Goal: Use online tool/utility: Utilize a website feature to perform a specific function

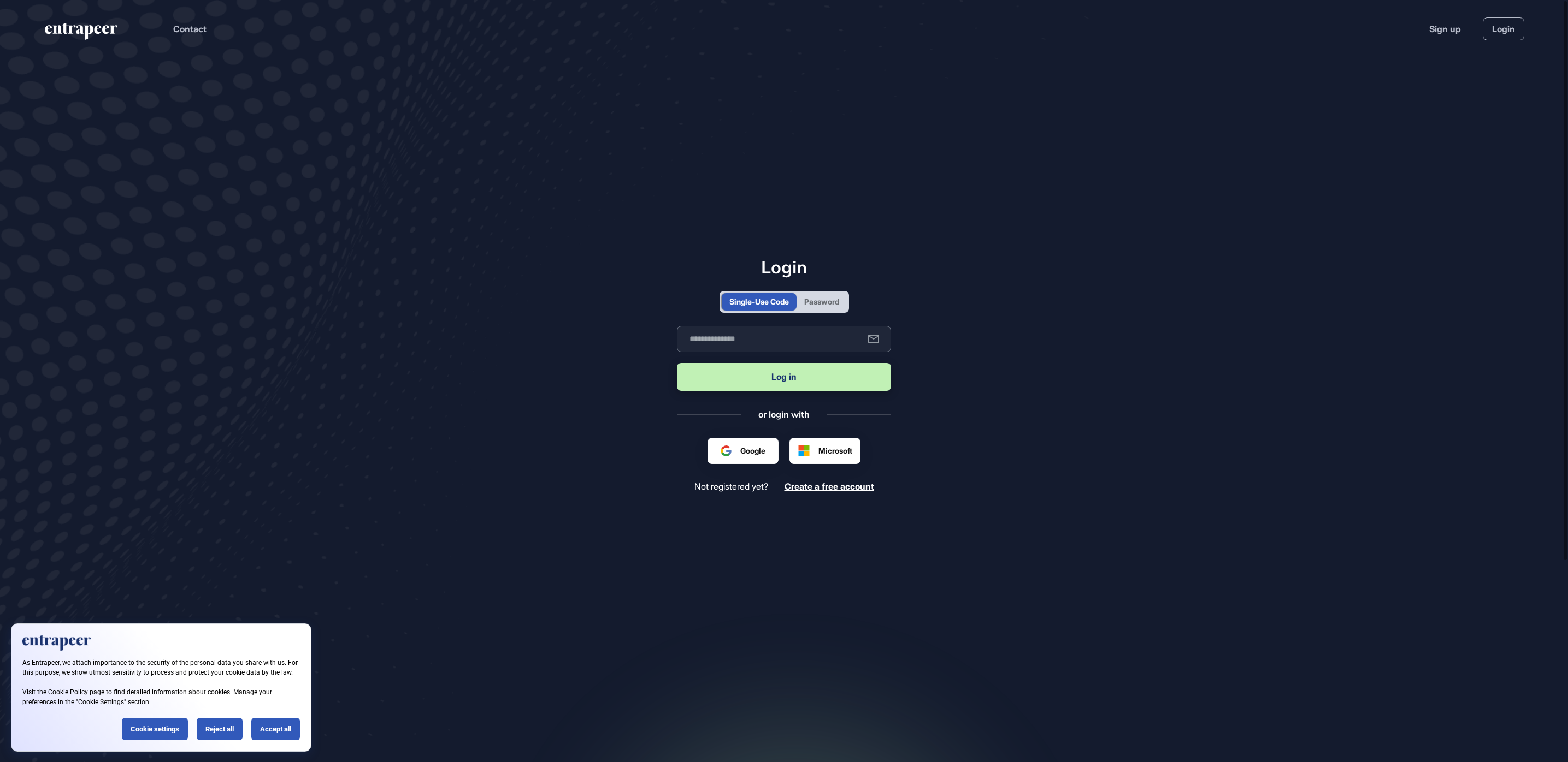
click at [808, 340] on input "text" at bounding box center [784, 339] width 214 height 26
type input "**********"
click at [676, 363] on button "Log in" at bounding box center [784, 377] width 214 height 28
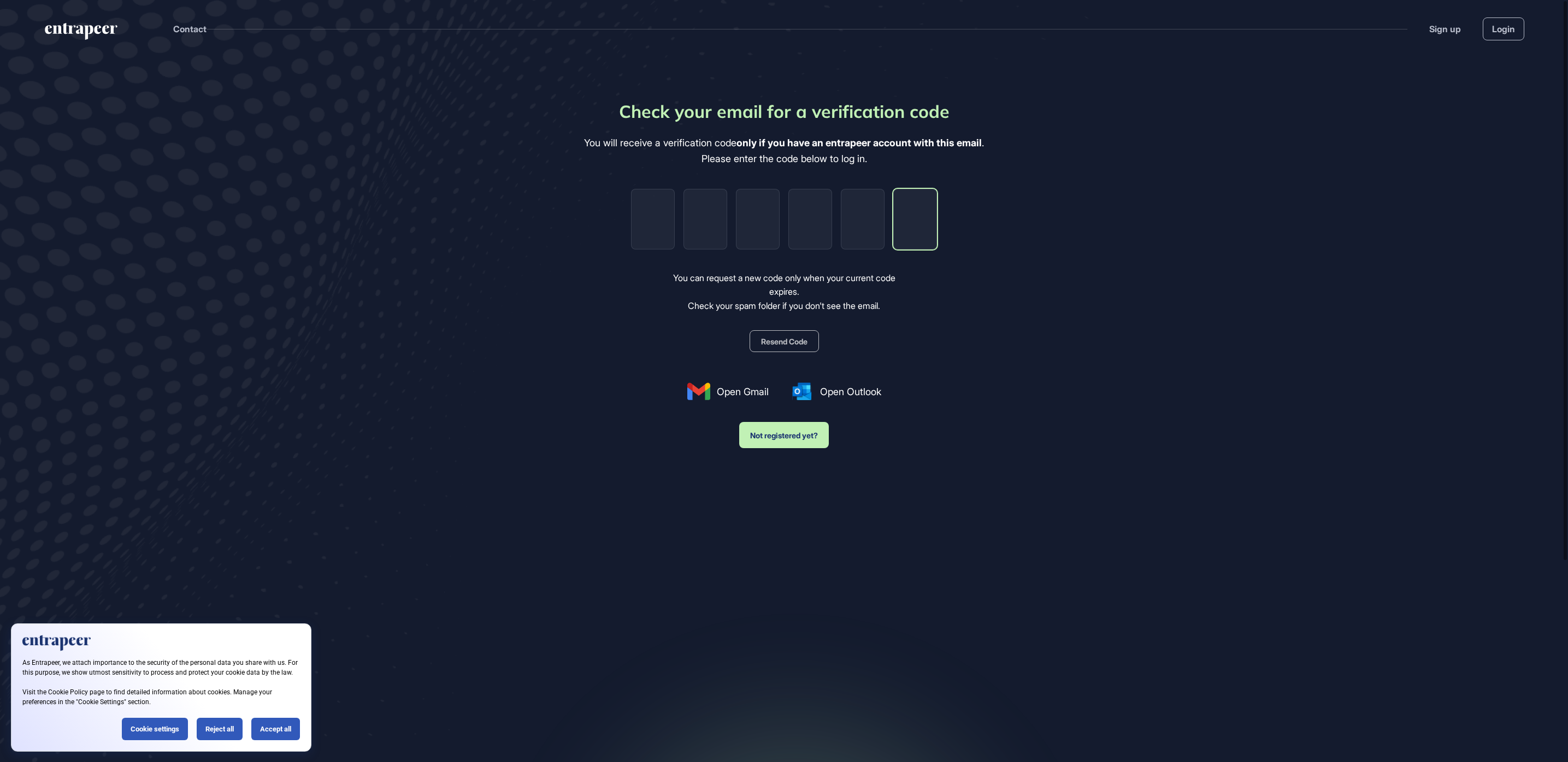
paste input "*"
type input "*"
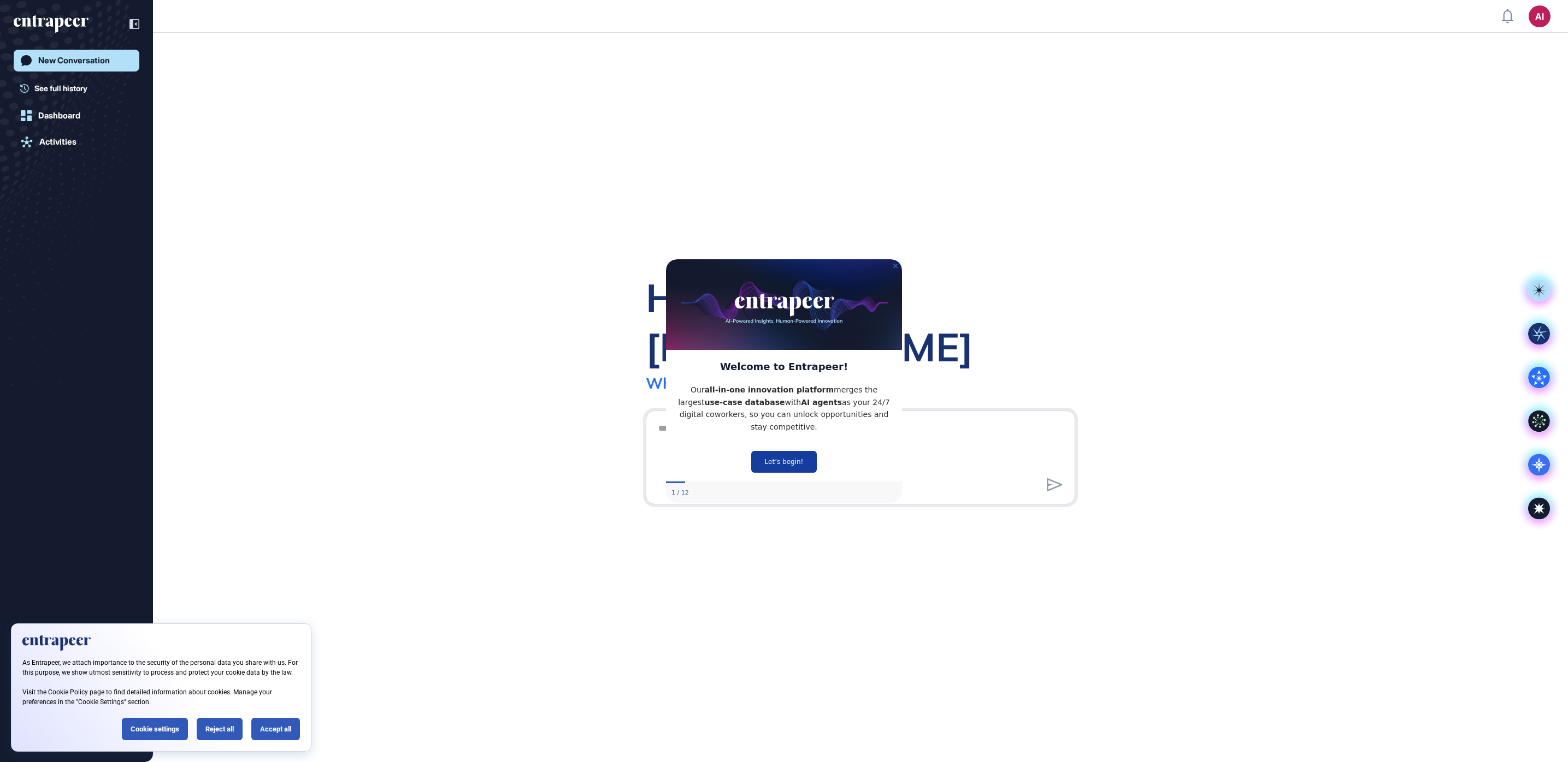
click at [785, 461] on button "Let’s begin!" at bounding box center [784, 462] width 66 height 22
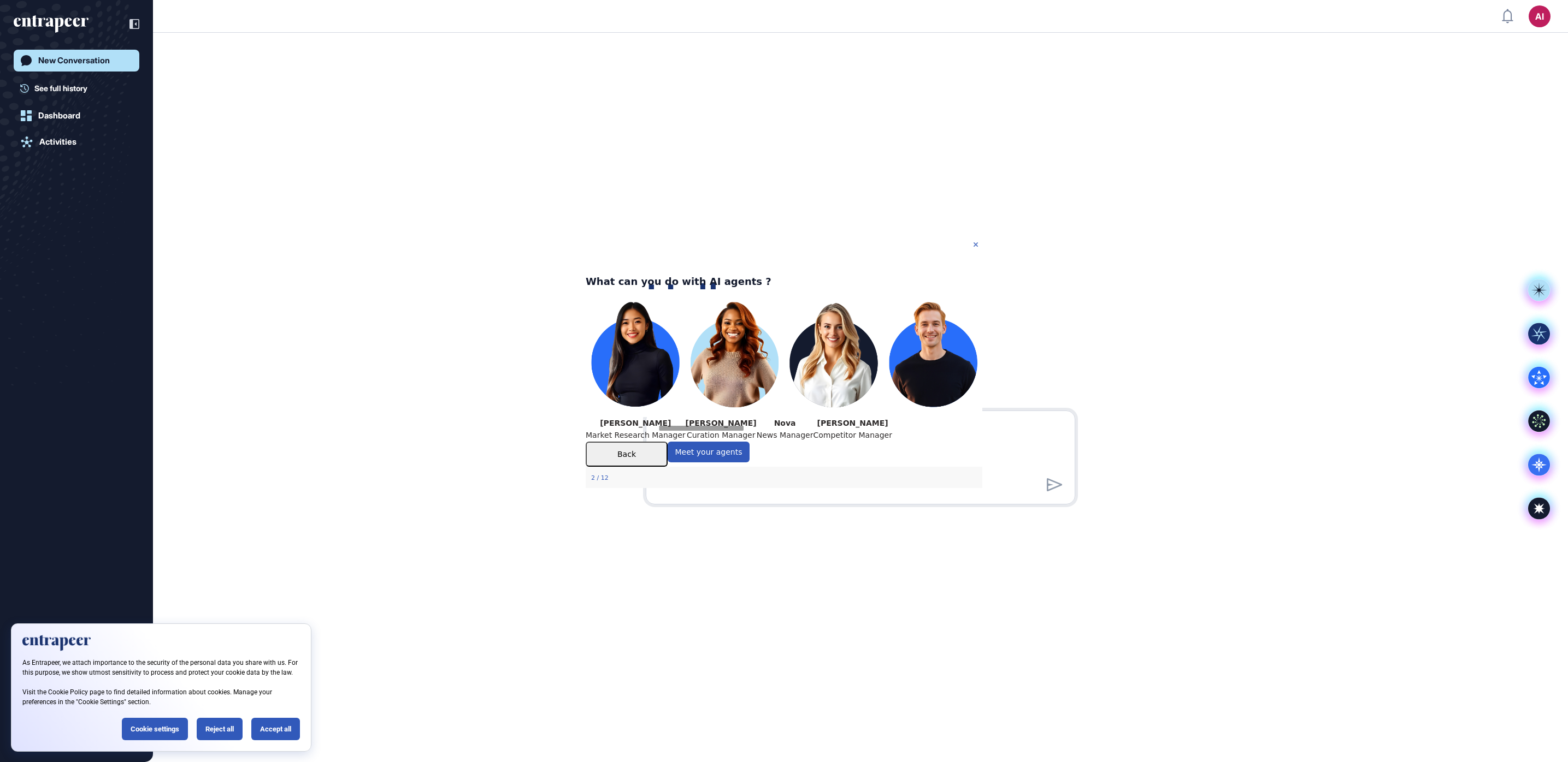
drag, startPoint x: 975, startPoint y: 242, endPoint x: 1557, endPoint y: 484, distance: 630.3
click at [975, 242] on icon "Close Preview" at bounding box center [975, 244] width 4 height 4
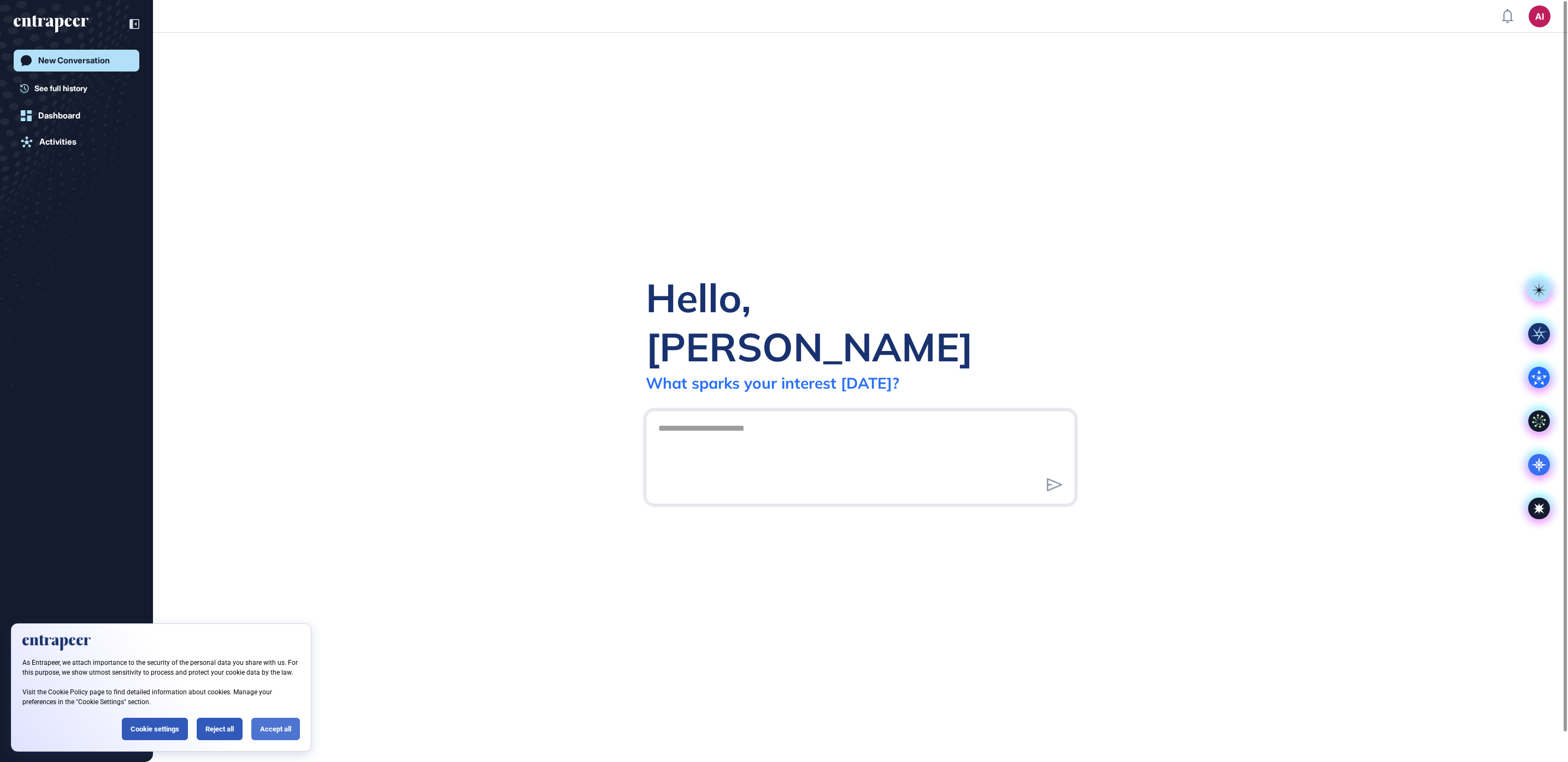
click at [273, 729] on div "Accept all" at bounding box center [275, 729] width 48 height 23
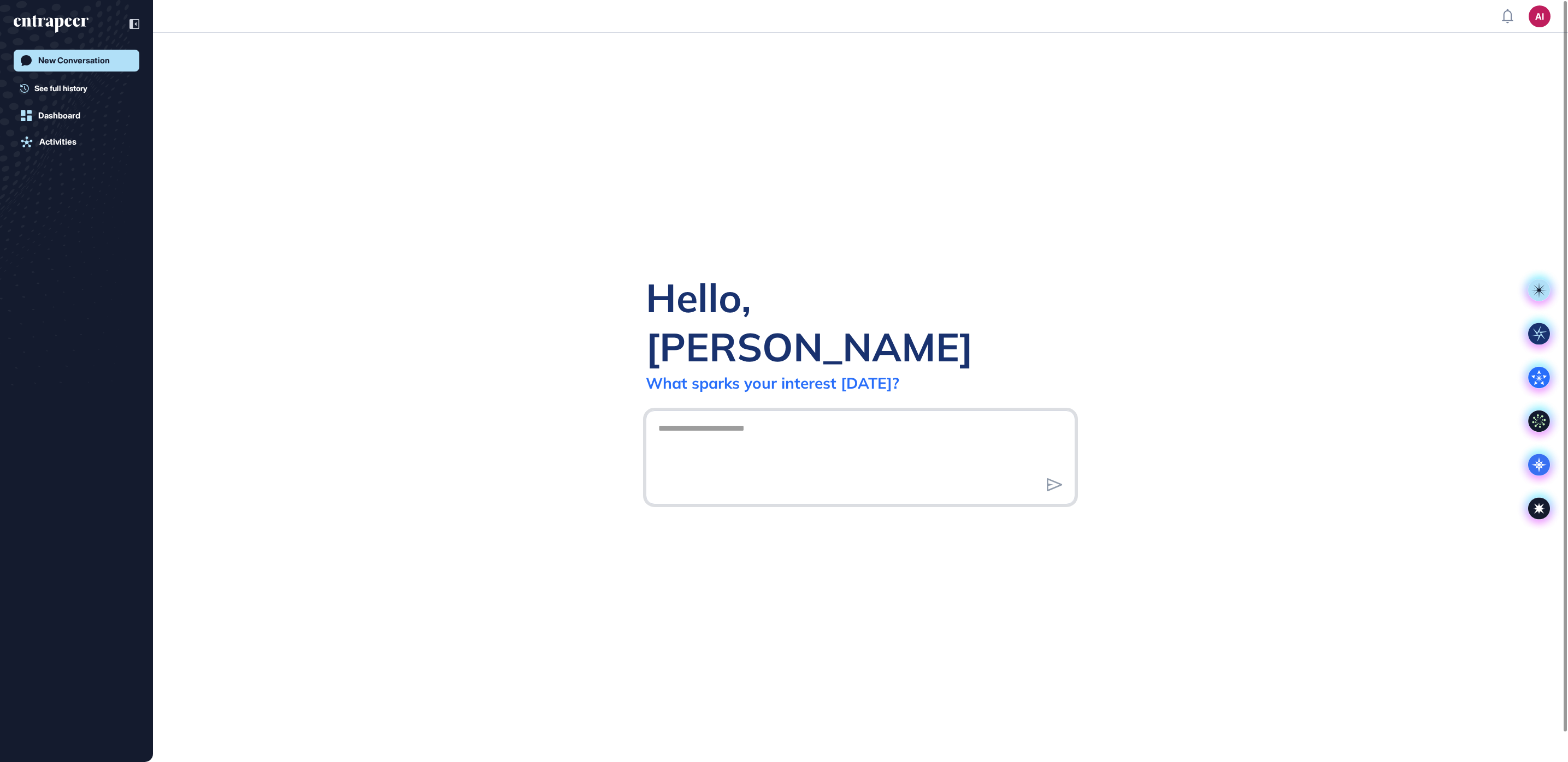
click at [687, 417] on textarea at bounding box center [860, 456] width 417 height 76
type textarea "**********"
click at [1054, 478] on icon at bounding box center [1054, 484] width 16 height 13
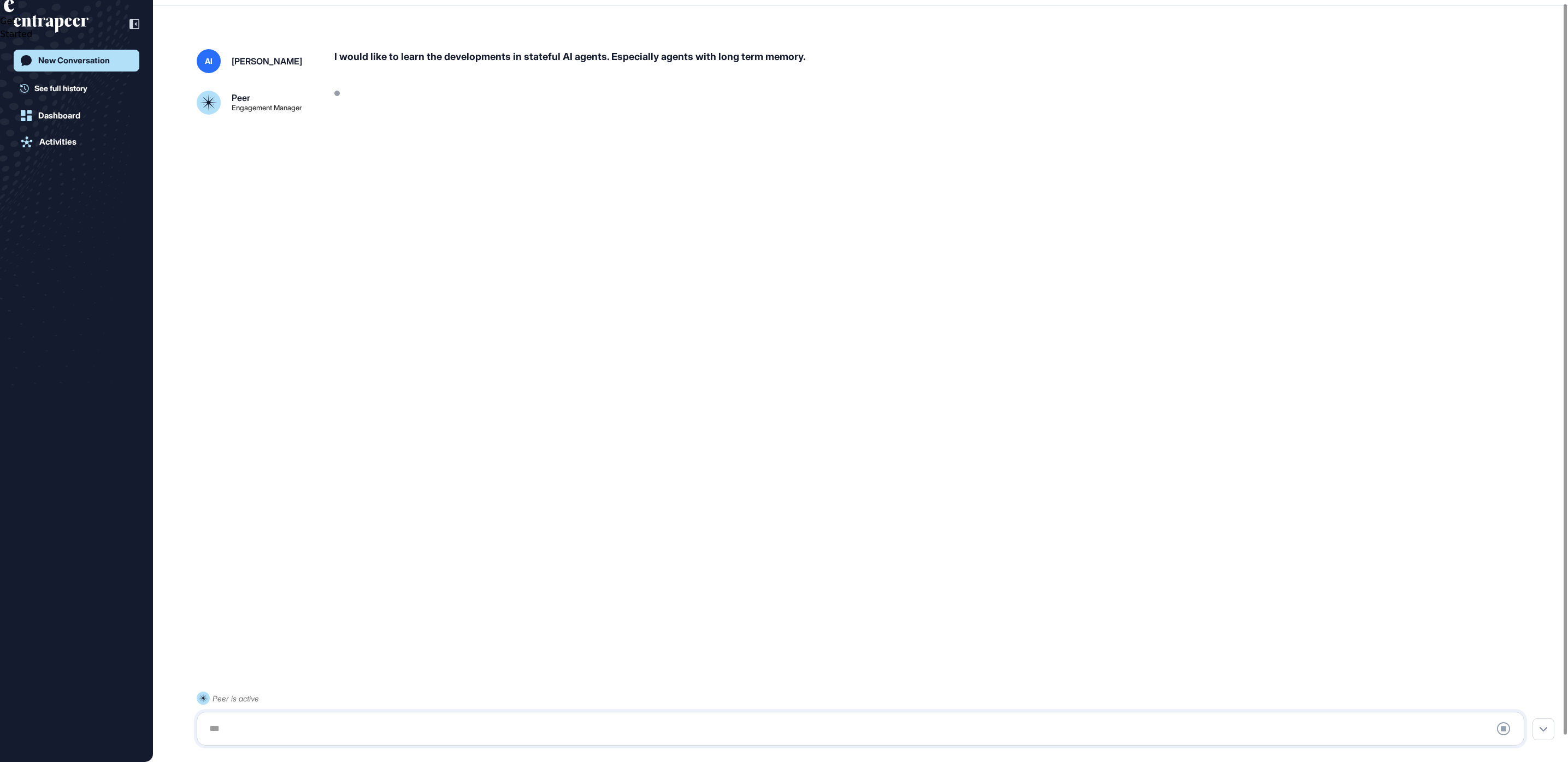
scroll to position [31, 0]
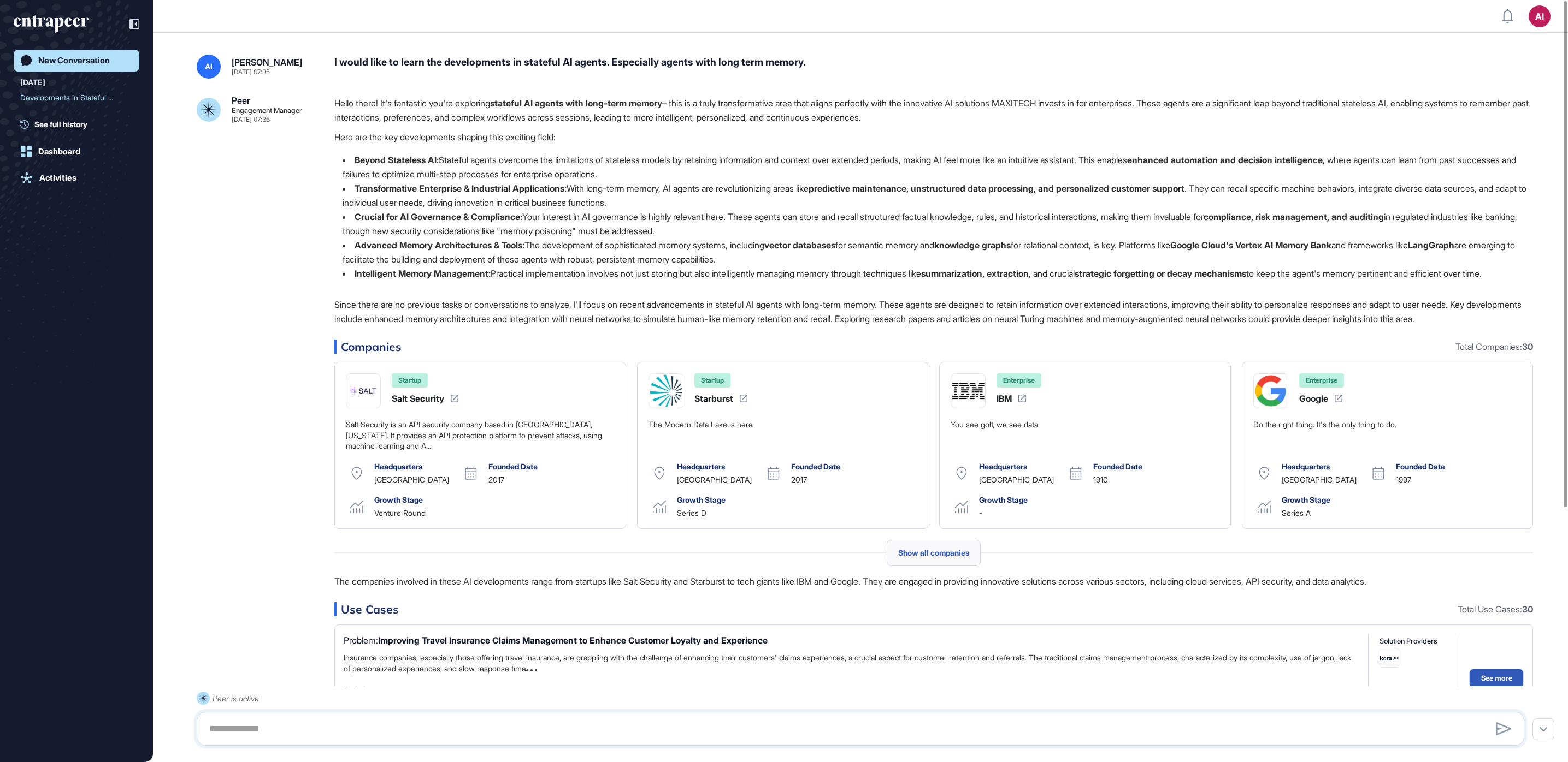
click at [969, 542] on div "Show all companies" at bounding box center [934, 553] width 94 height 26
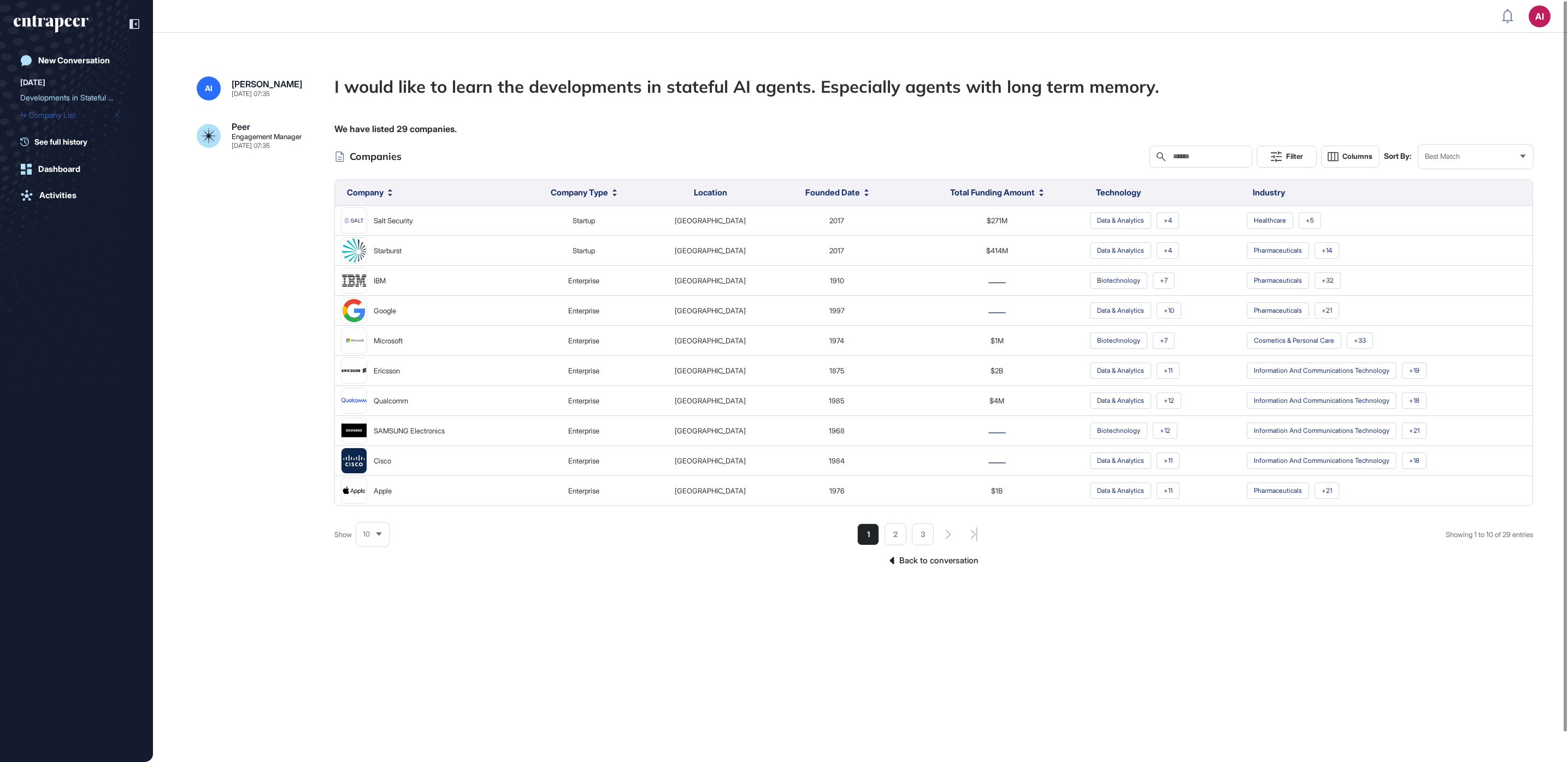
click at [75, 116] on span "Company List" at bounding box center [52, 115] width 47 height 9
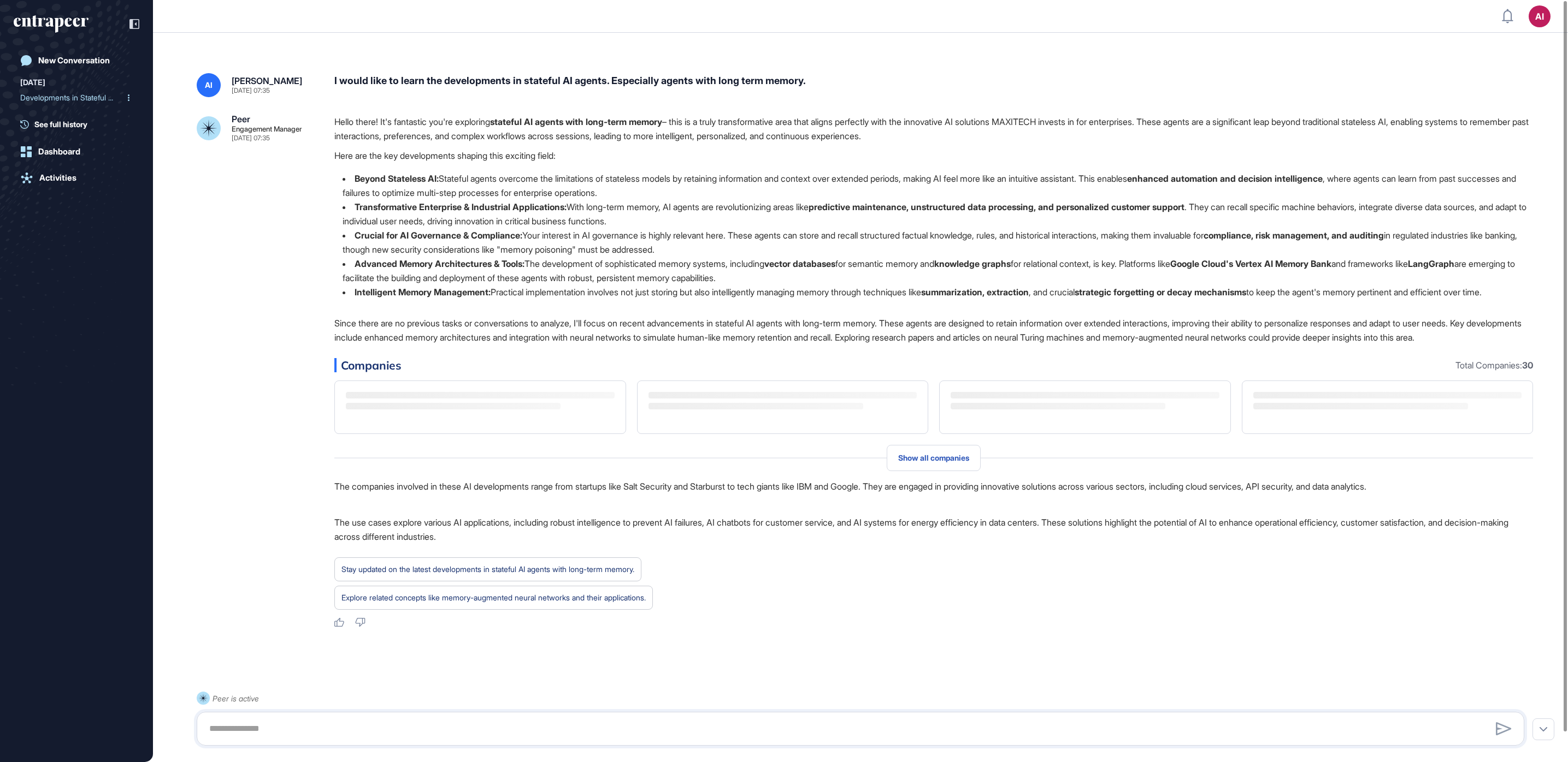
click at [78, 98] on div "Developments in Stateful ..." at bounding box center [72, 98] width 104 height 18
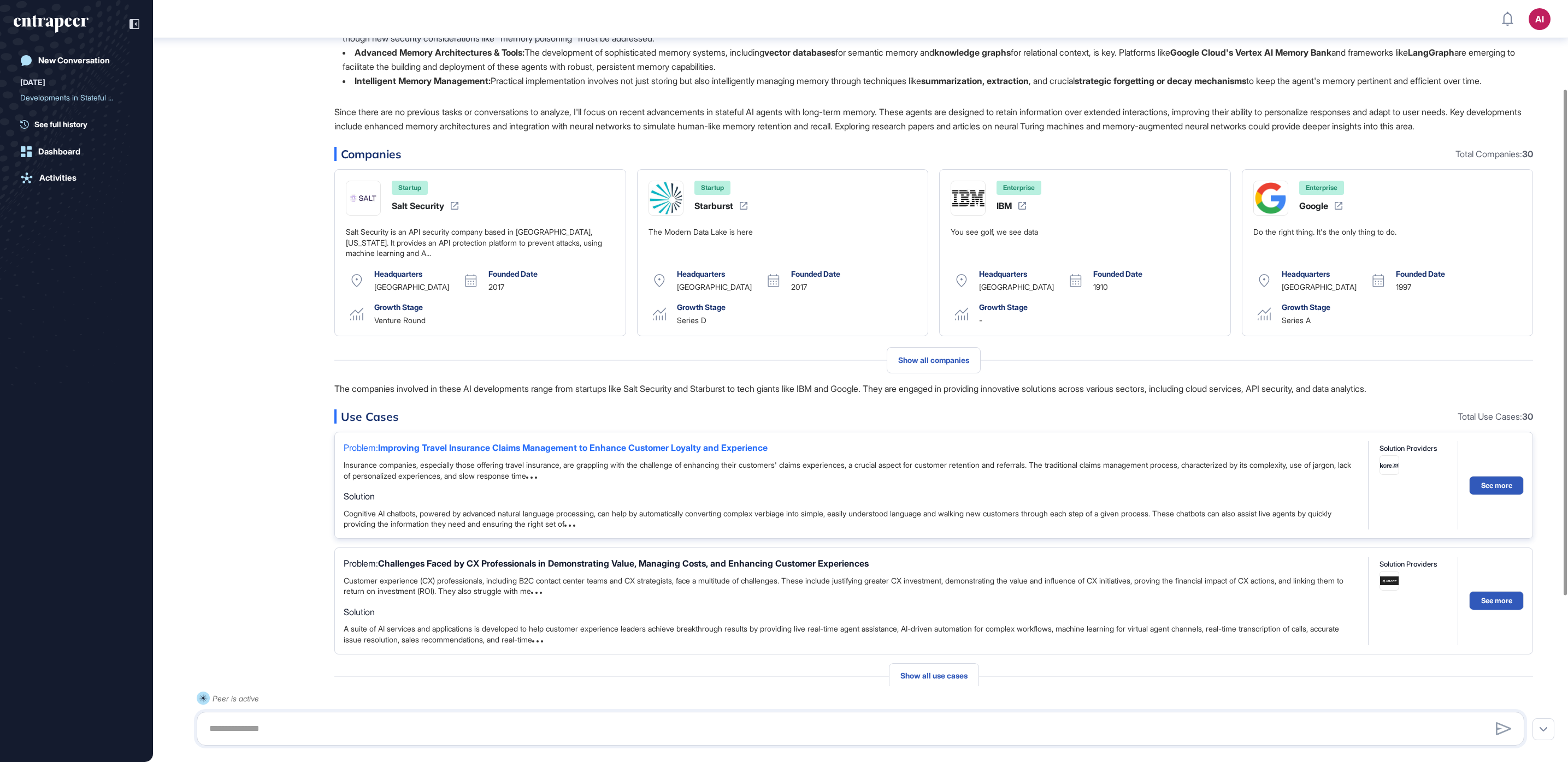
scroll to position [387, 0]
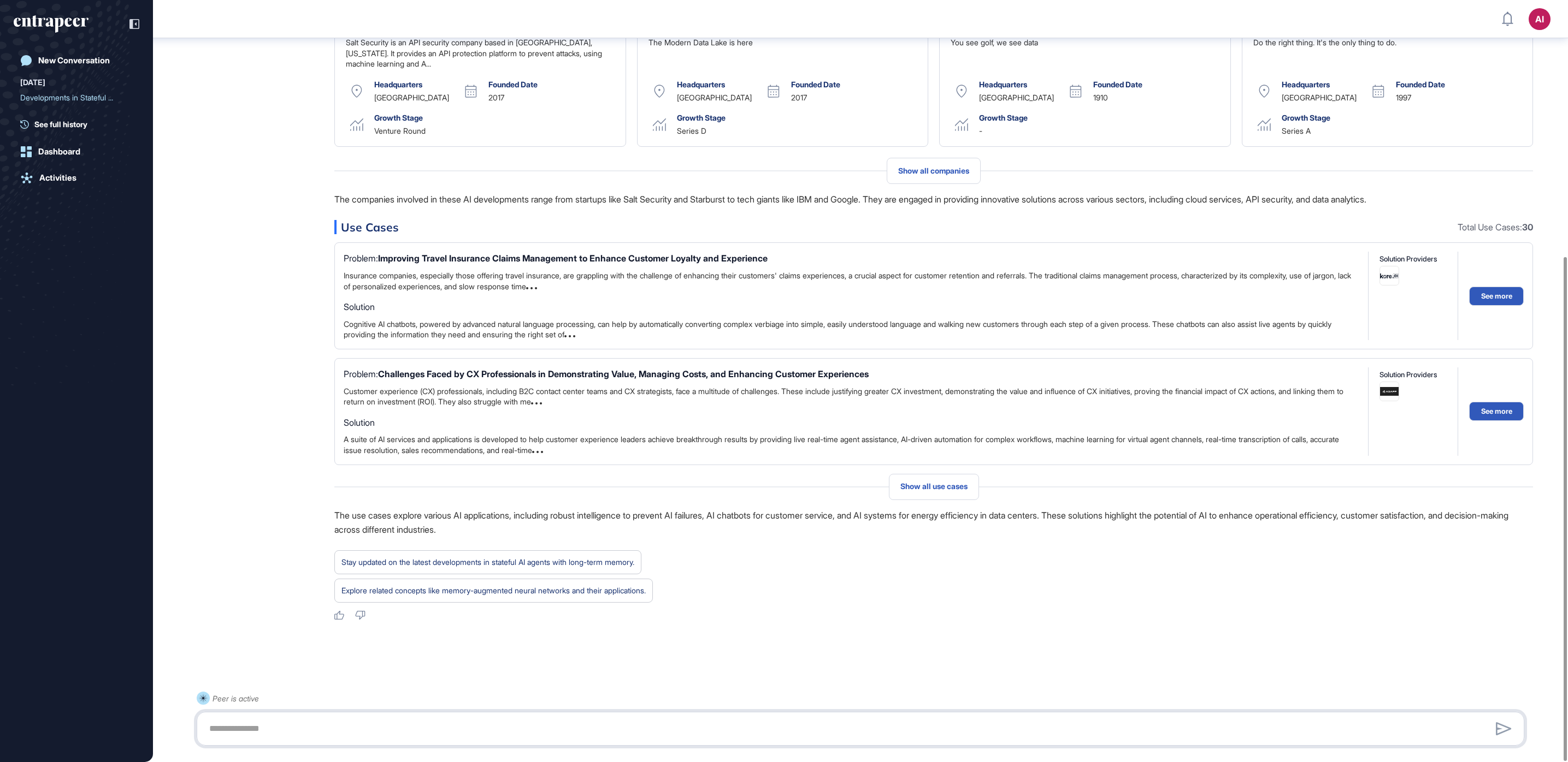
click at [399, 731] on textarea at bounding box center [860, 729] width 1315 height 22
paste textarea "**********"
type textarea "**********"
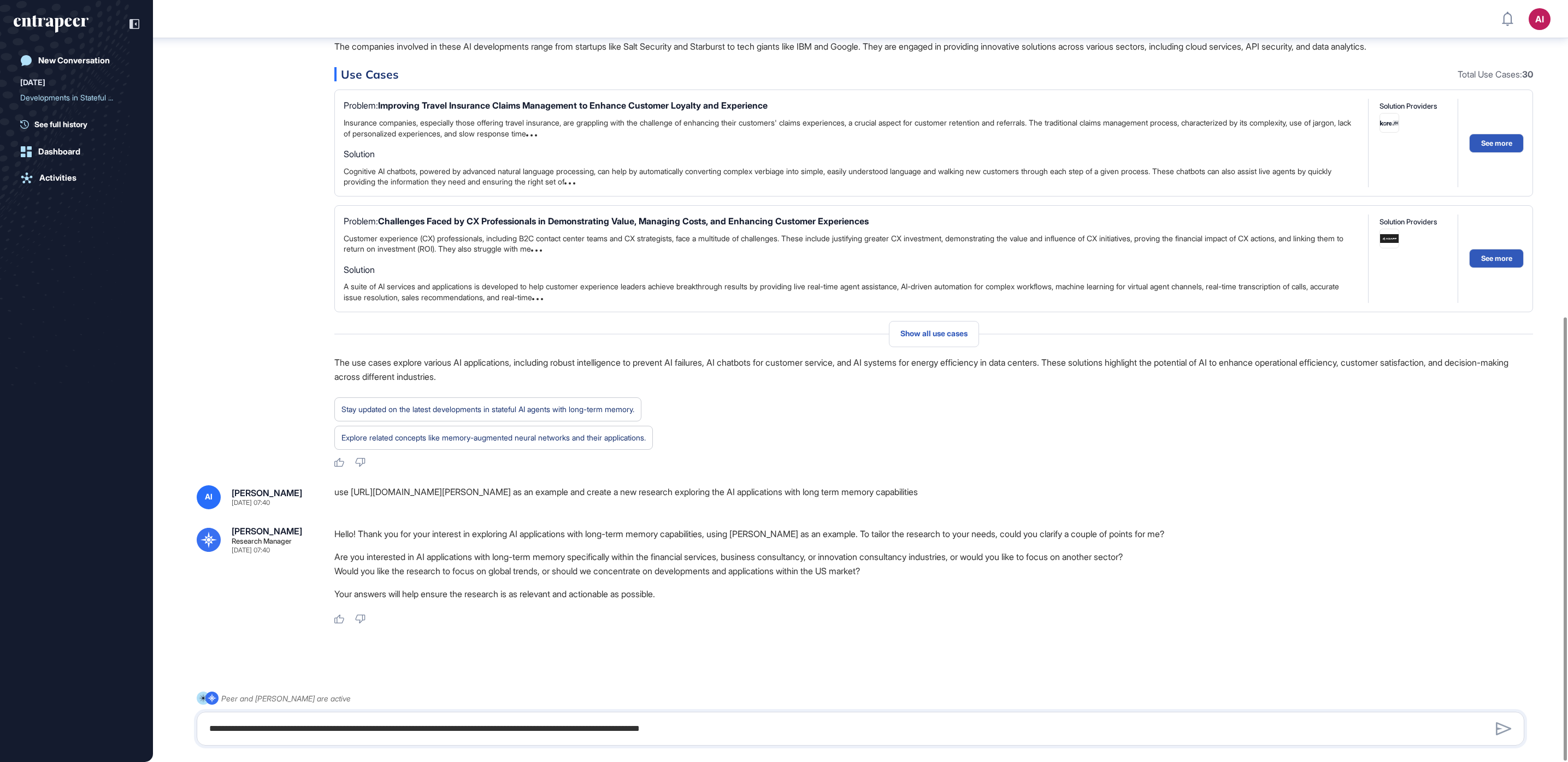
scroll to position [544, 0]
click at [610, 725] on textarea "**********" at bounding box center [860, 729] width 1315 height 22
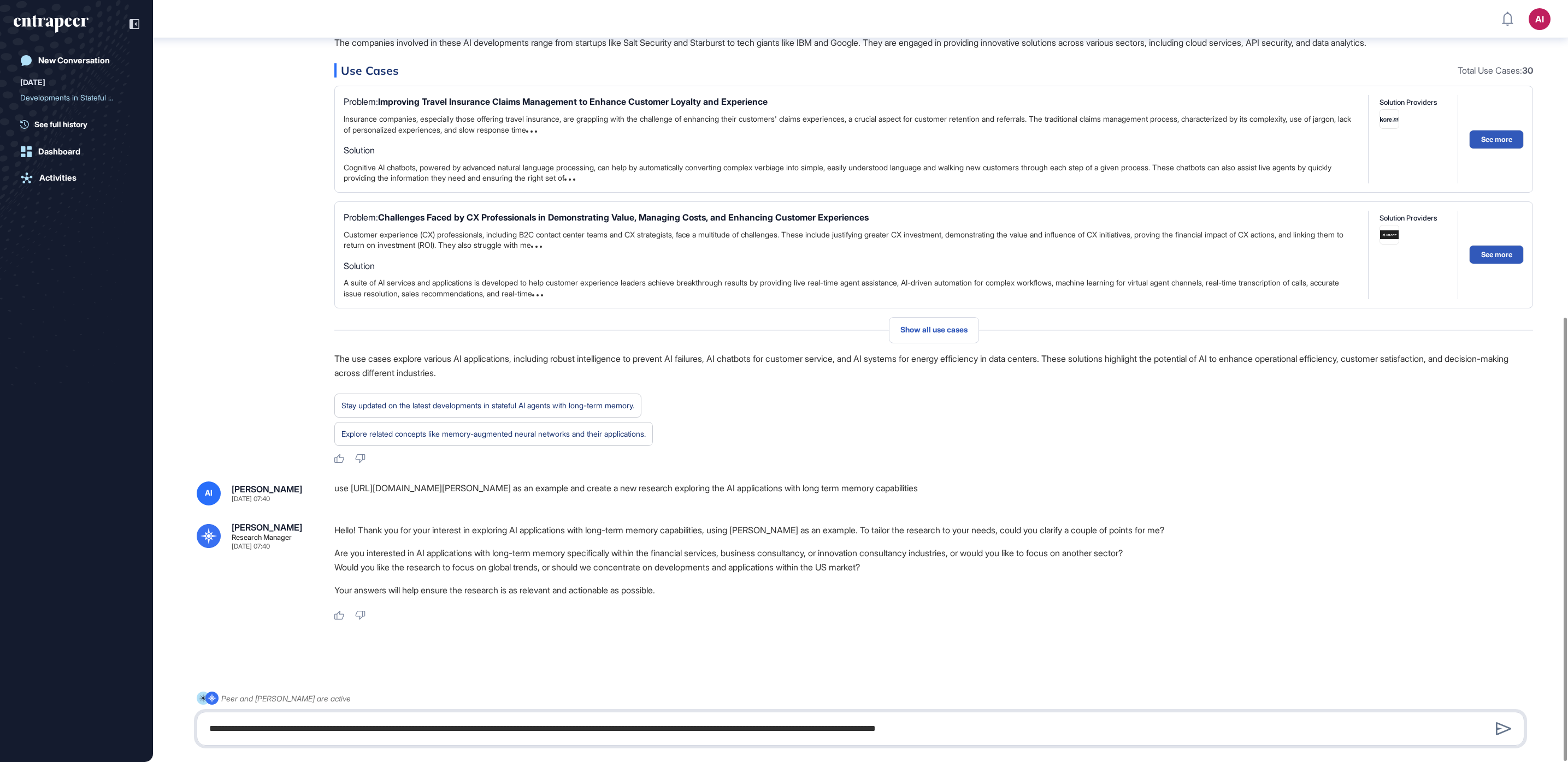
type textarea "**********"
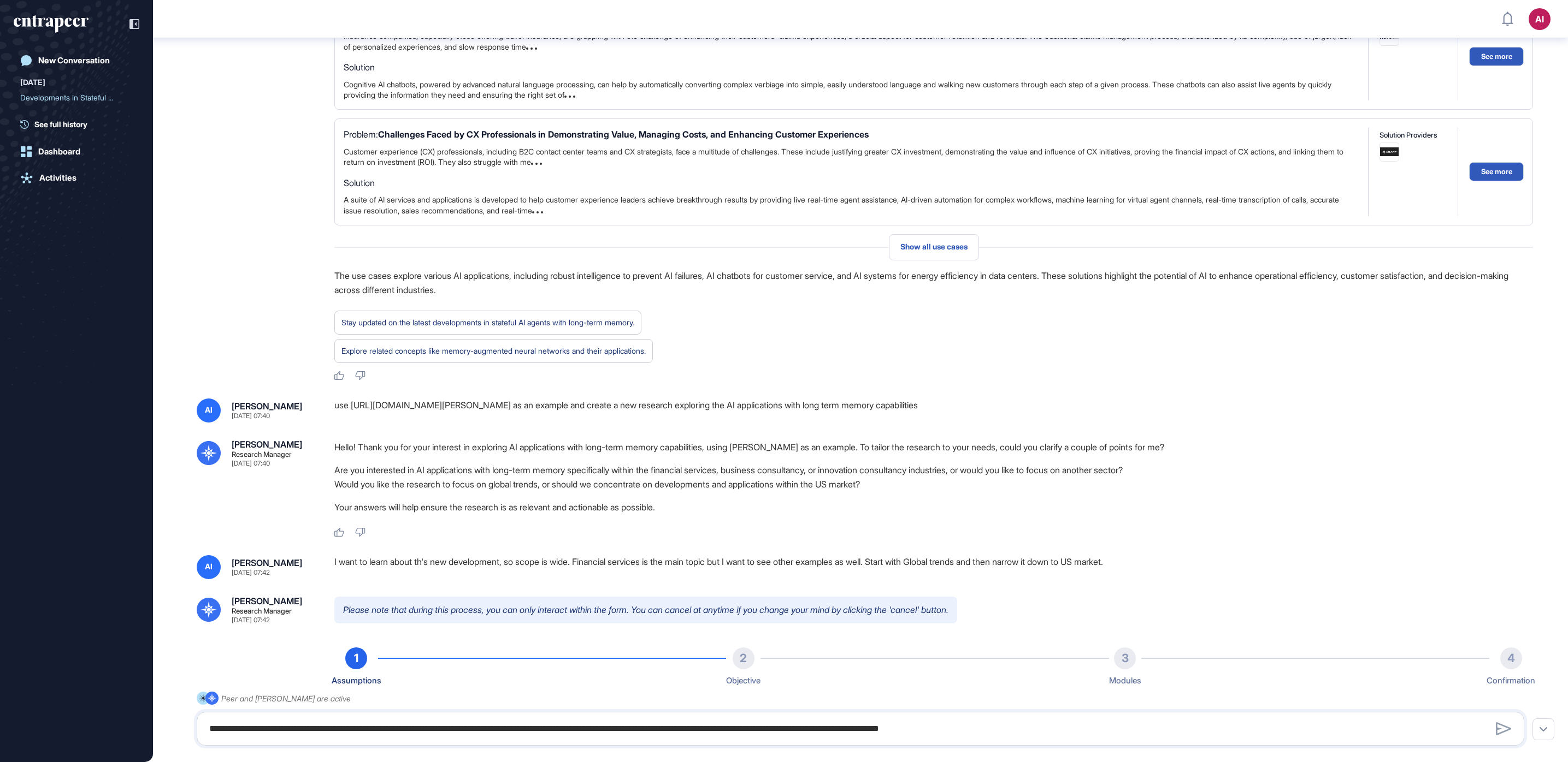
scroll to position [911, 0]
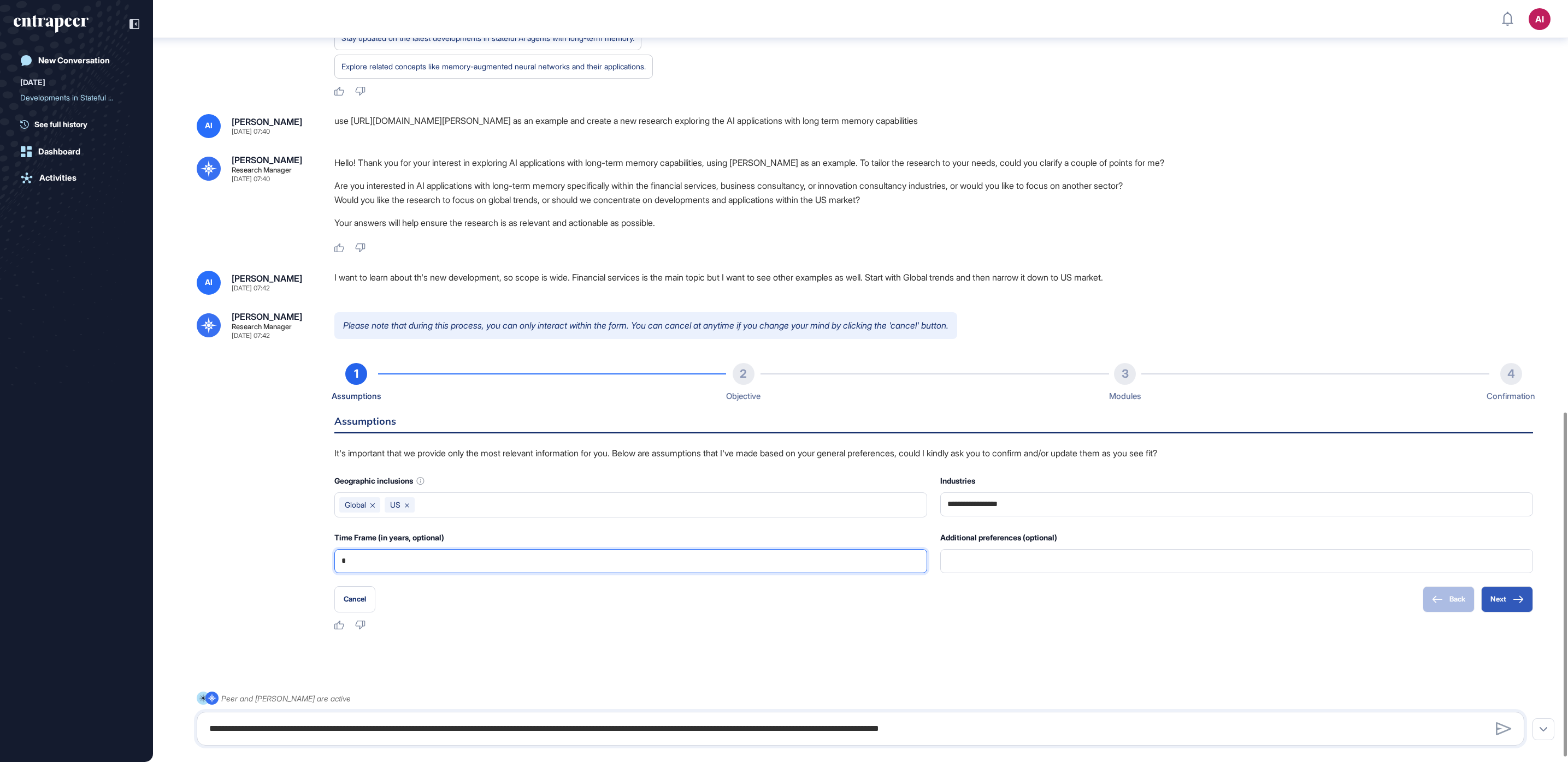
click at [514, 564] on input "*" at bounding box center [630, 561] width 578 height 23
type input "*"
click at [869, 660] on div at bounding box center [860, 670] width 1327 height 44
click at [1509, 594] on button "Next" at bounding box center [1507, 599] width 52 height 26
click at [1513, 597] on icon at bounding box center [1518, 599] width 11 height 8
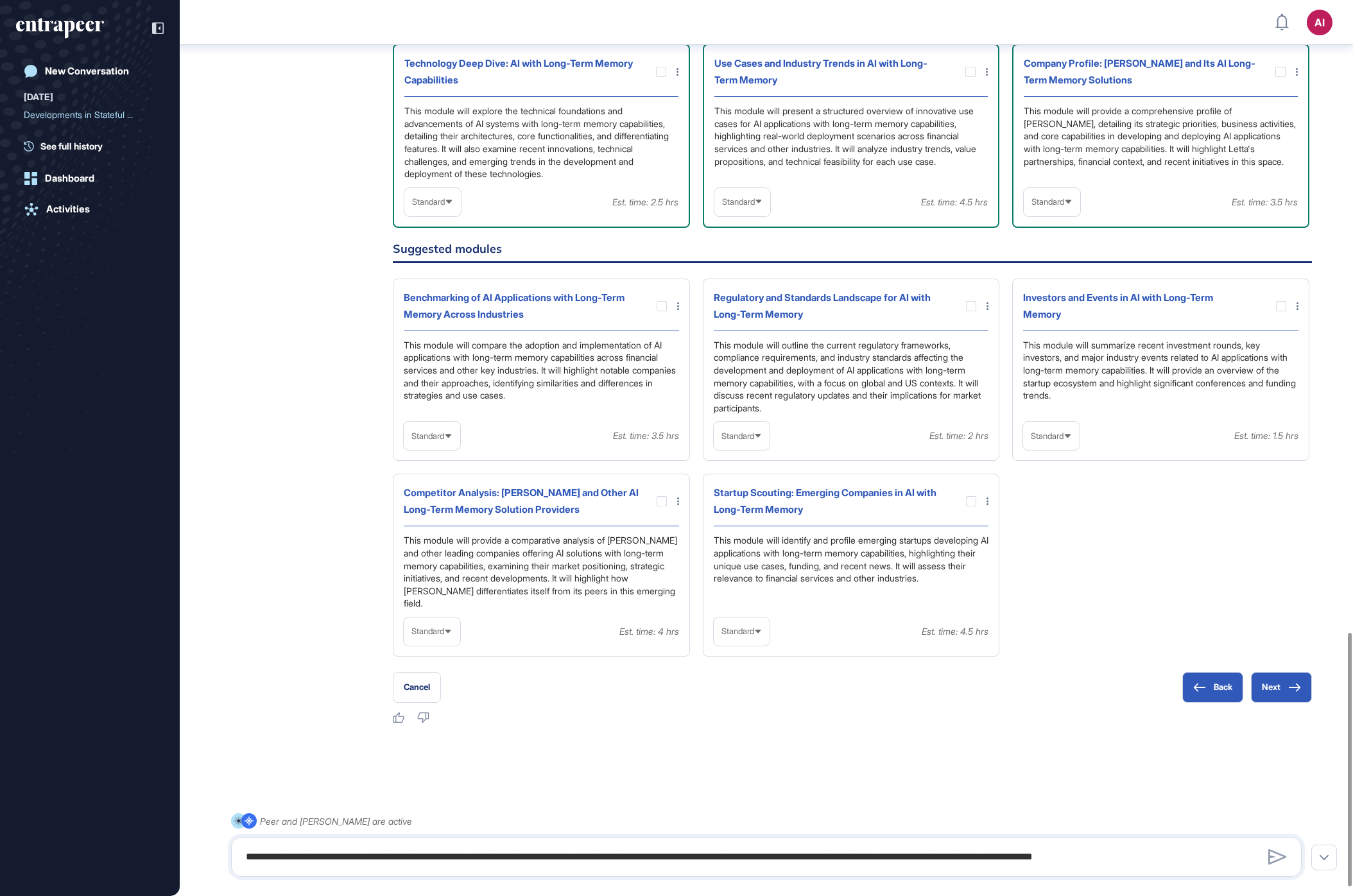
scroll to position [1901, 0]
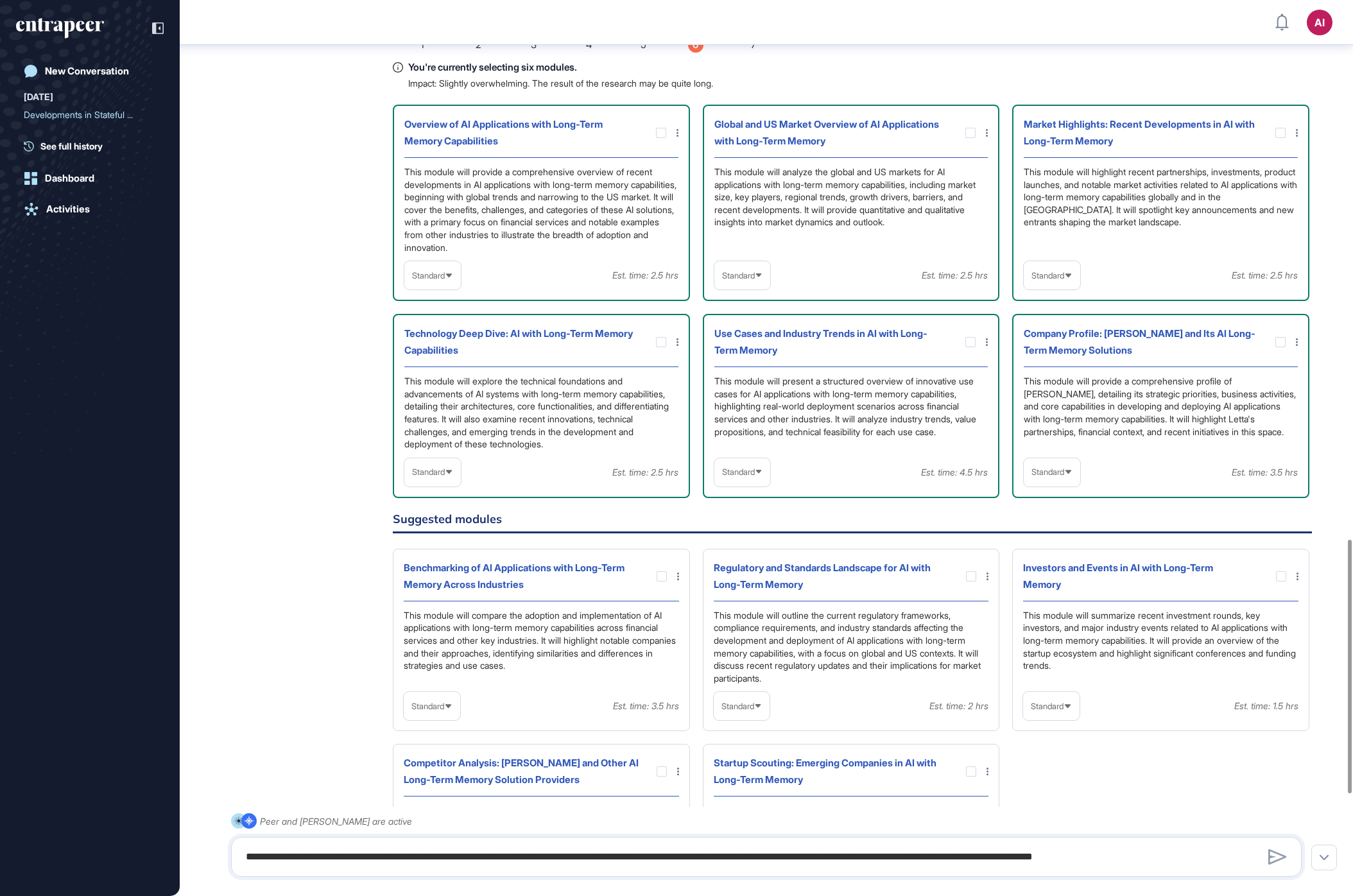
click at [424, 281] on span "Standard" at bounding box center [428, 276] width 33 height 10
click at [310, 344] on div "Reese Research Manager Sep 16, 2025 07:42 Please note that during this process,…" at bounding box center [766, 367] width 1071 height 1255
click at [450, 280] on icon at bounding box center [449, 275] width 8 height 8
click at [450, 278] on icon at bounding box center [448, 275] width 6 height 4
click at [1064, 477] on span "Standard" at bounding box center [1047, 472] width 33 height 10
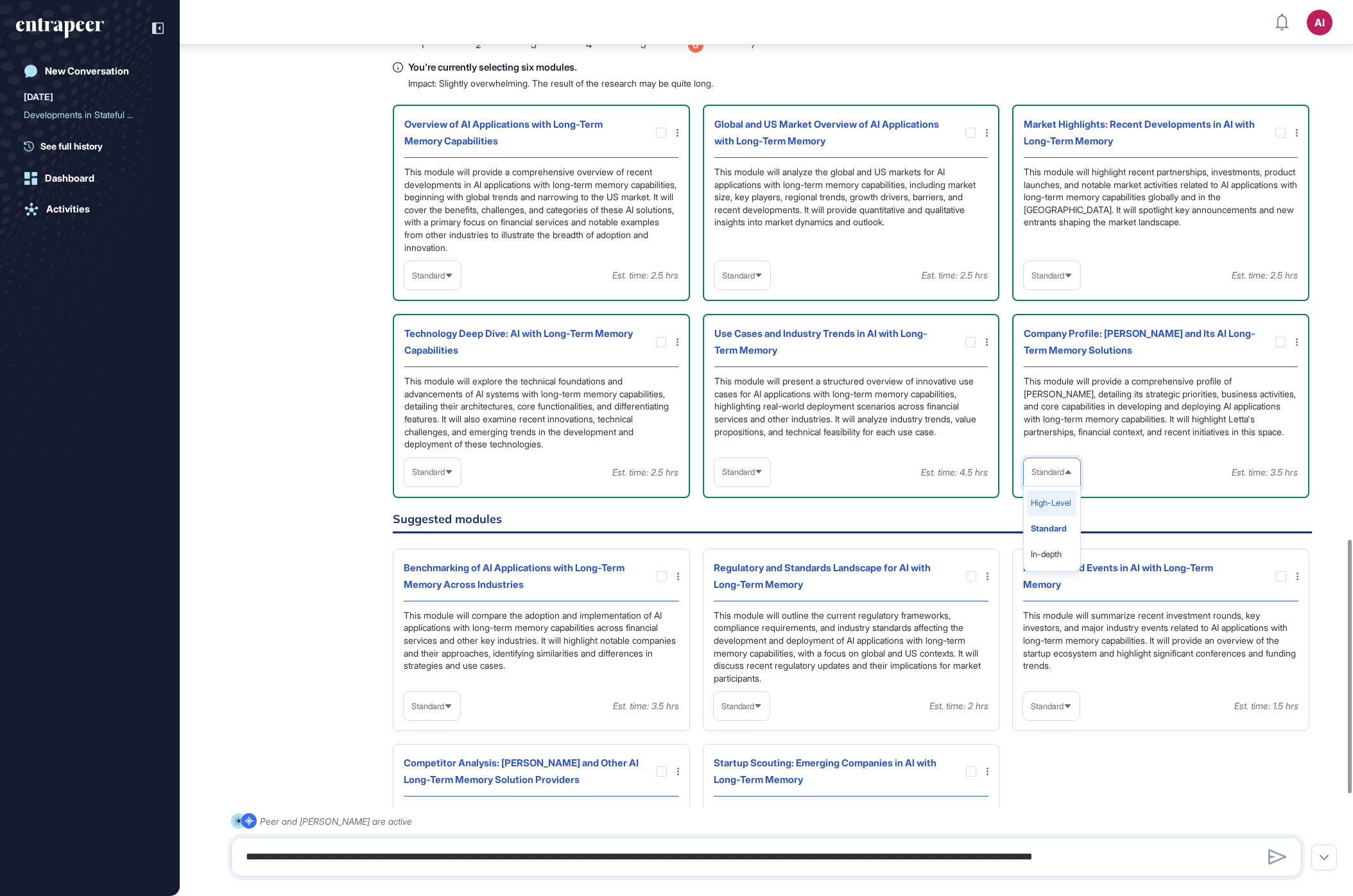
click at [1052, 516] on li "High-Level" at bounding box center [1051, 503] width 49 height 26
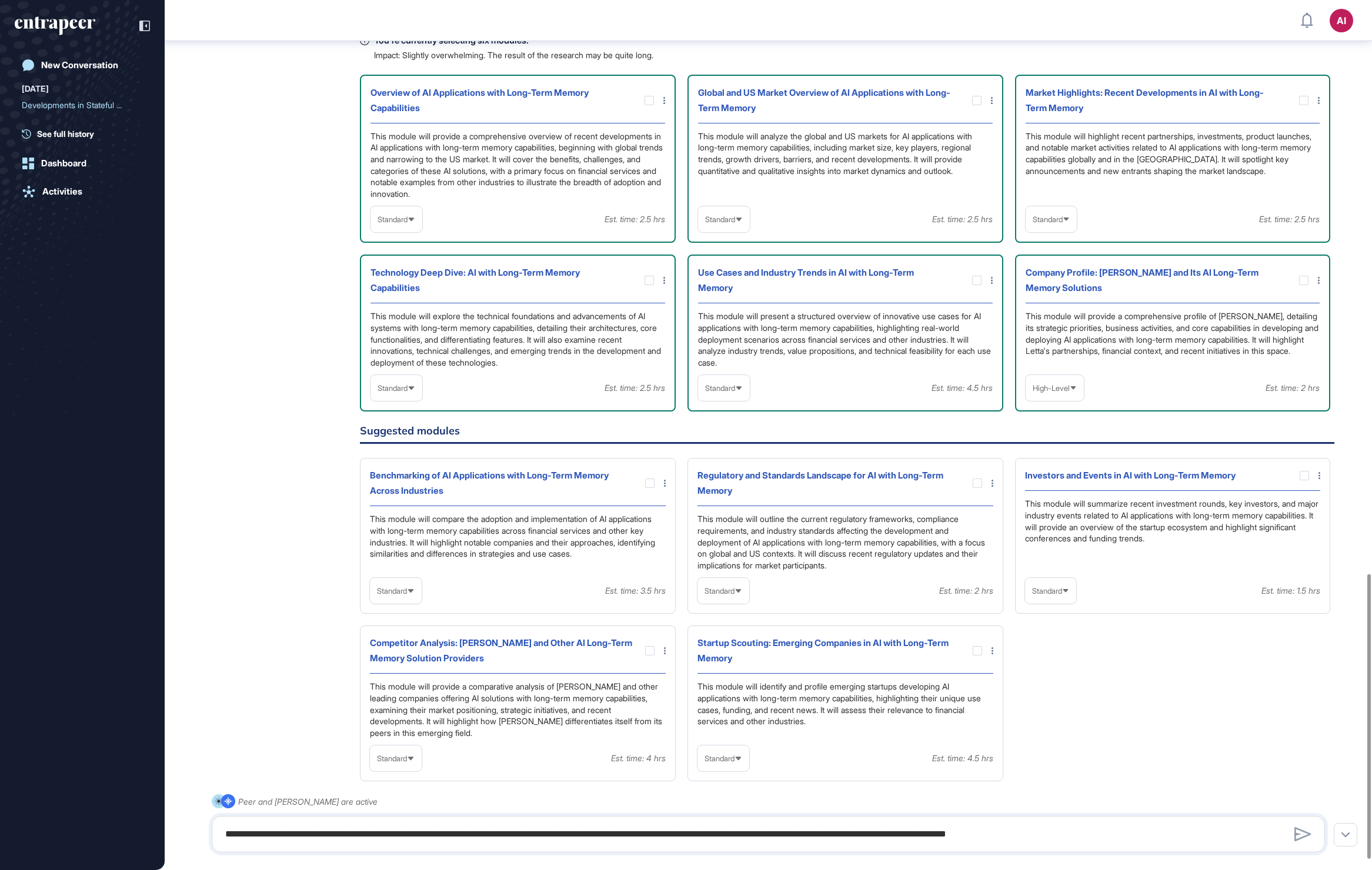
scroll to position [1624, 0]
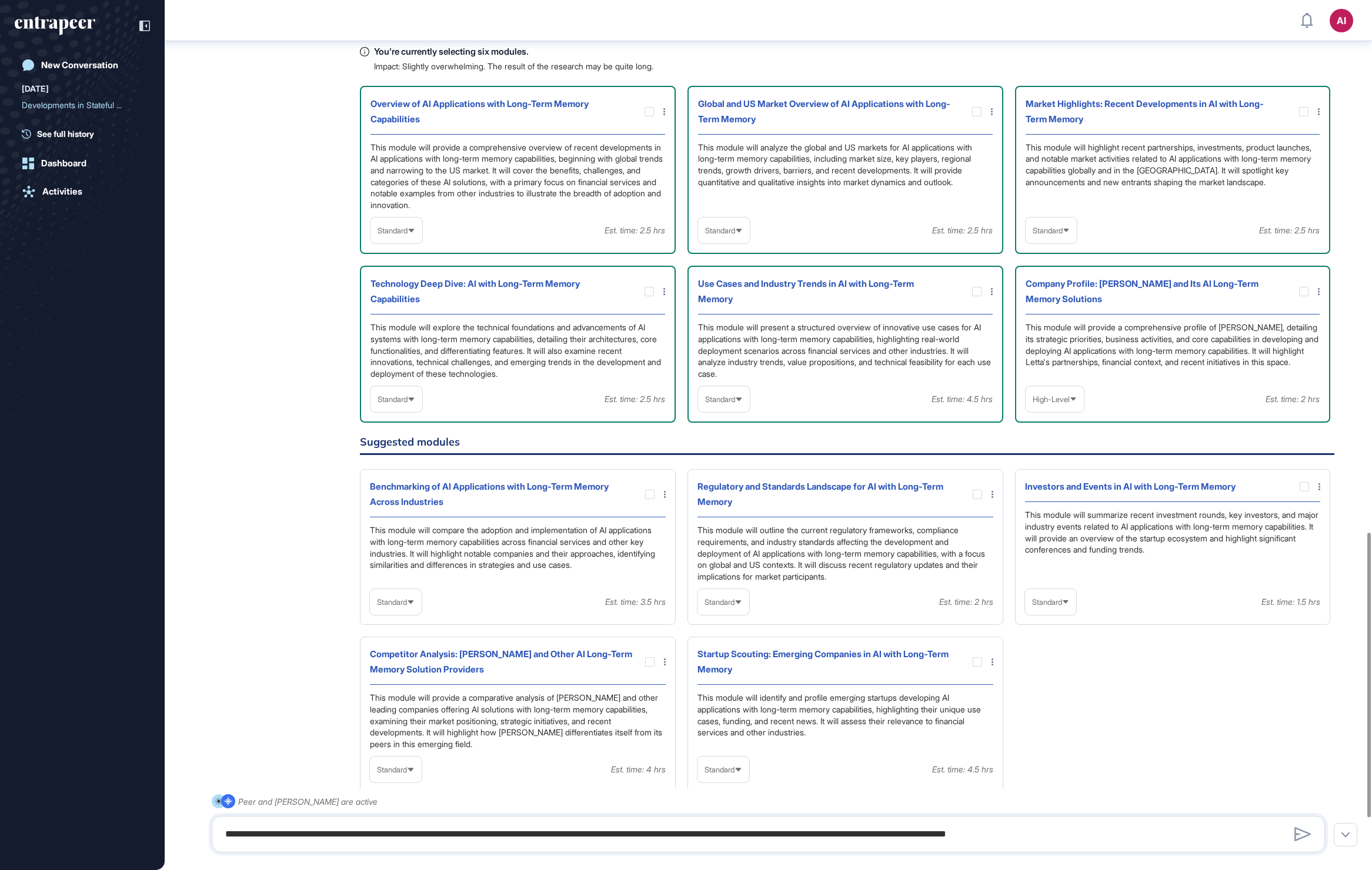
click at [720, 404] on span "Standard" at bounding box center [719, 400] width 30 height 9
click at [722, 436] on li "High-Level" at bounding box center [724, 428] width 45 height 24
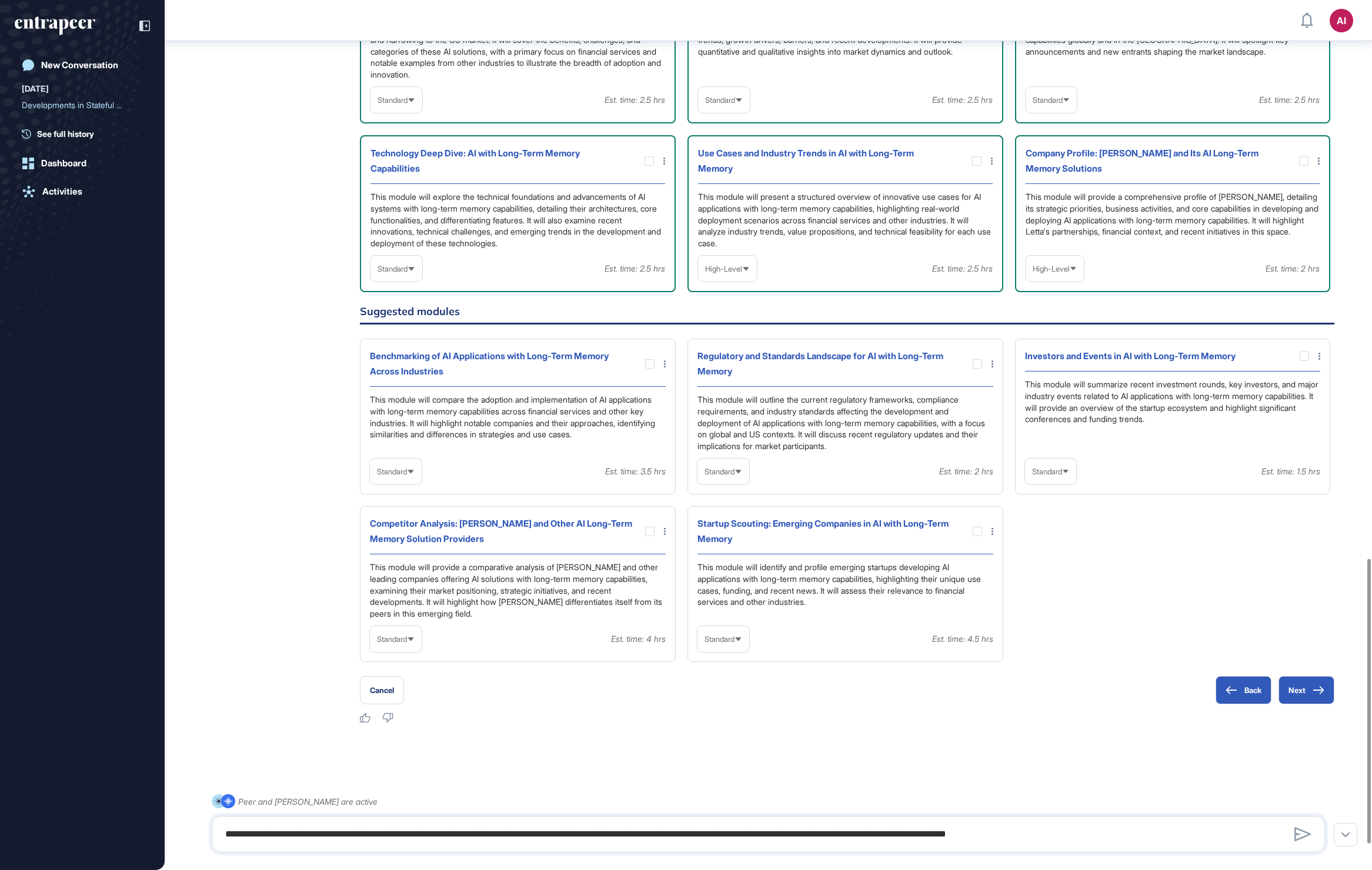
scroll to position [1782, 0]
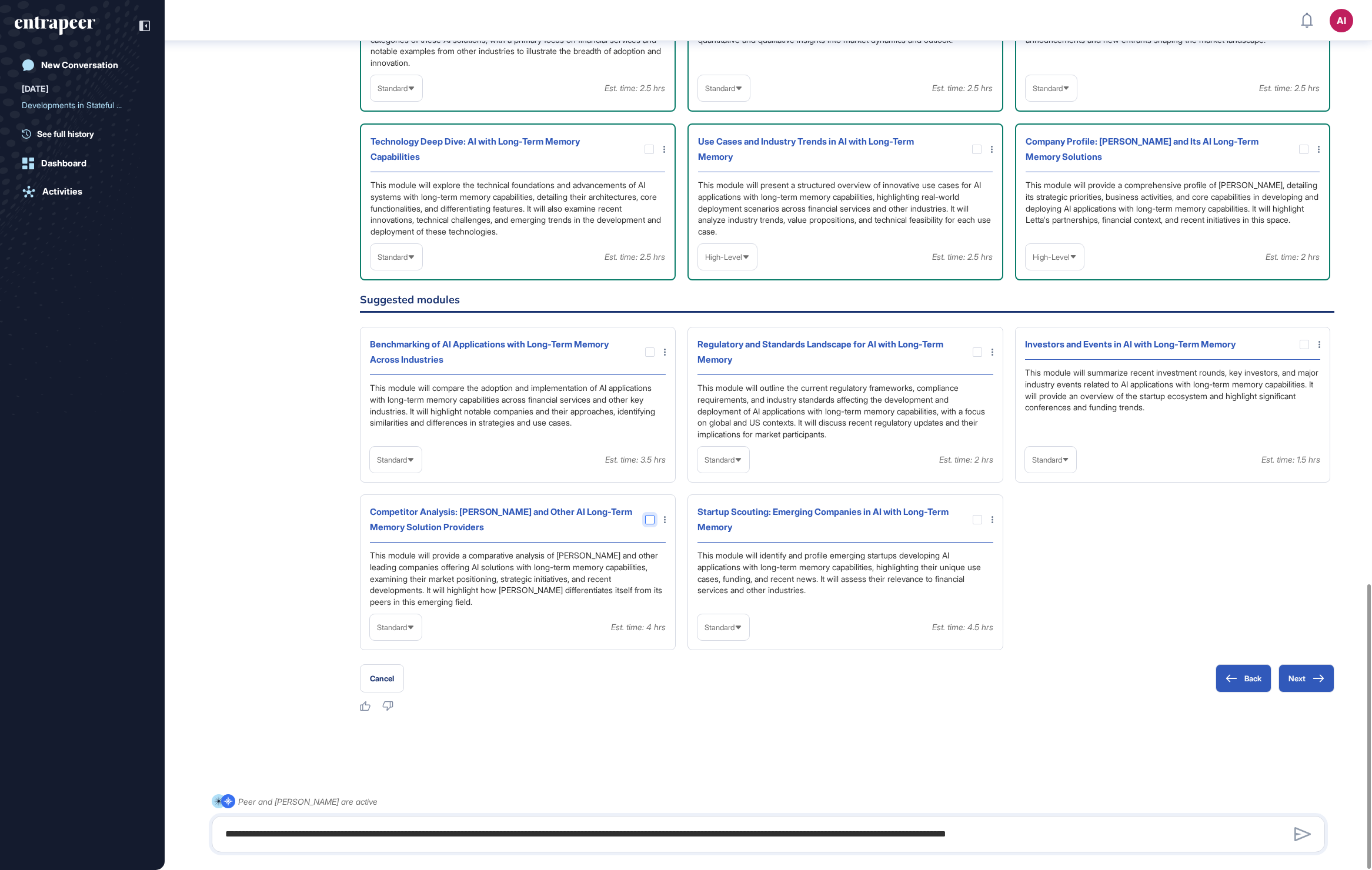
click at [653, 522] on div at bounding box center [650, 520] width 10 height 10
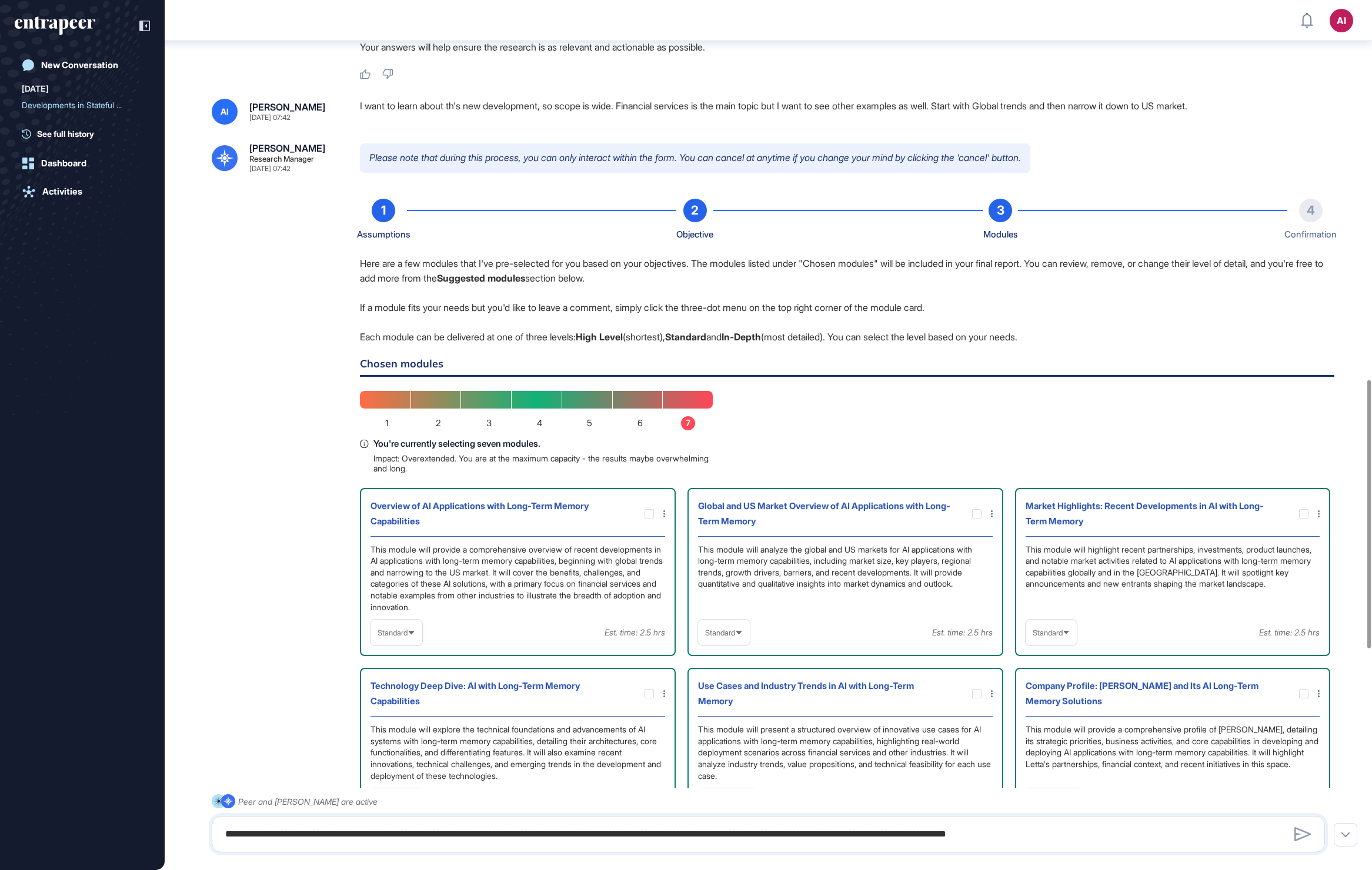
scroll to position [1949, 0]
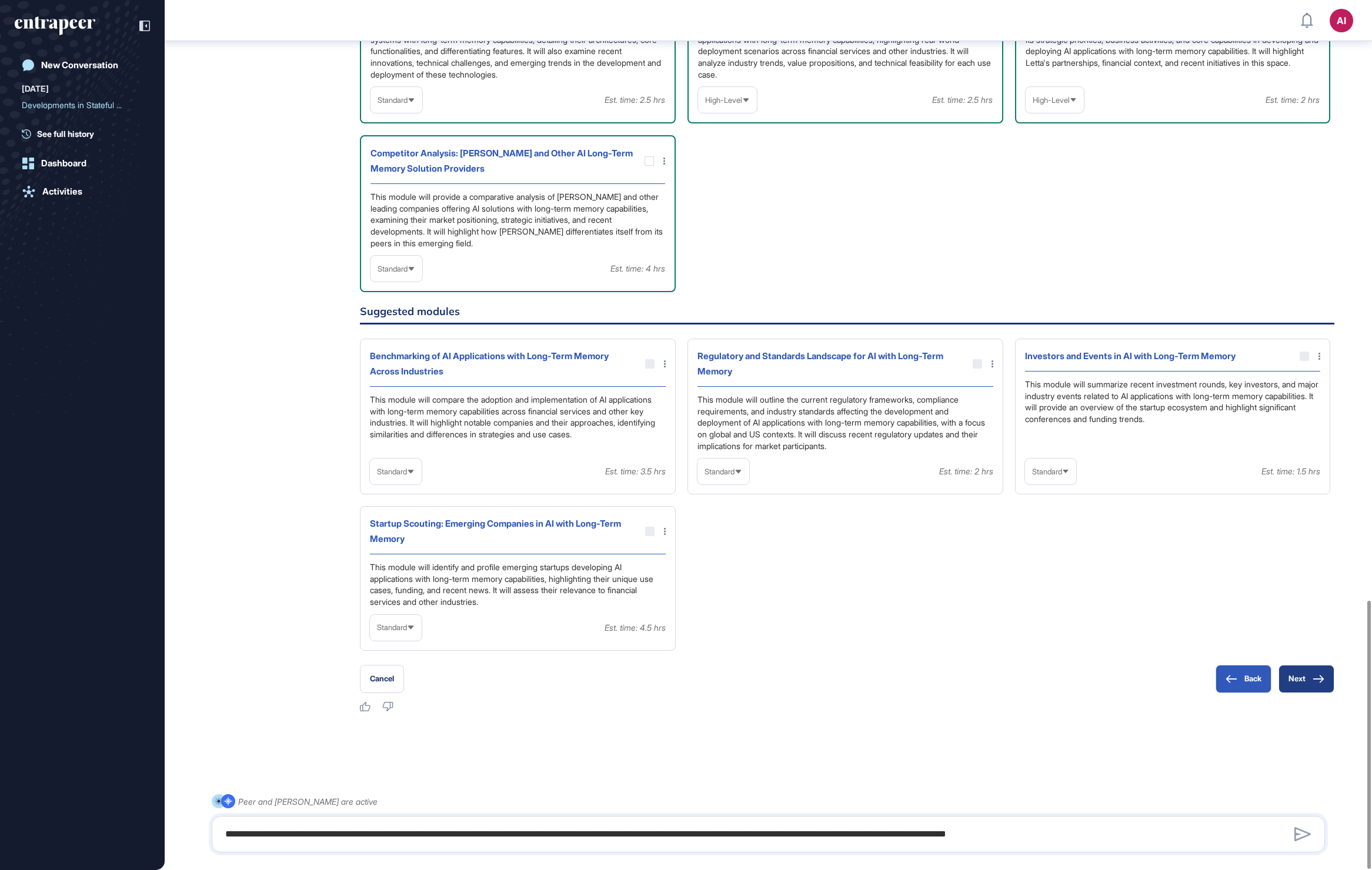
click at [1315, 679] on icon at bounding box center [1318, 679] width 10 height 7
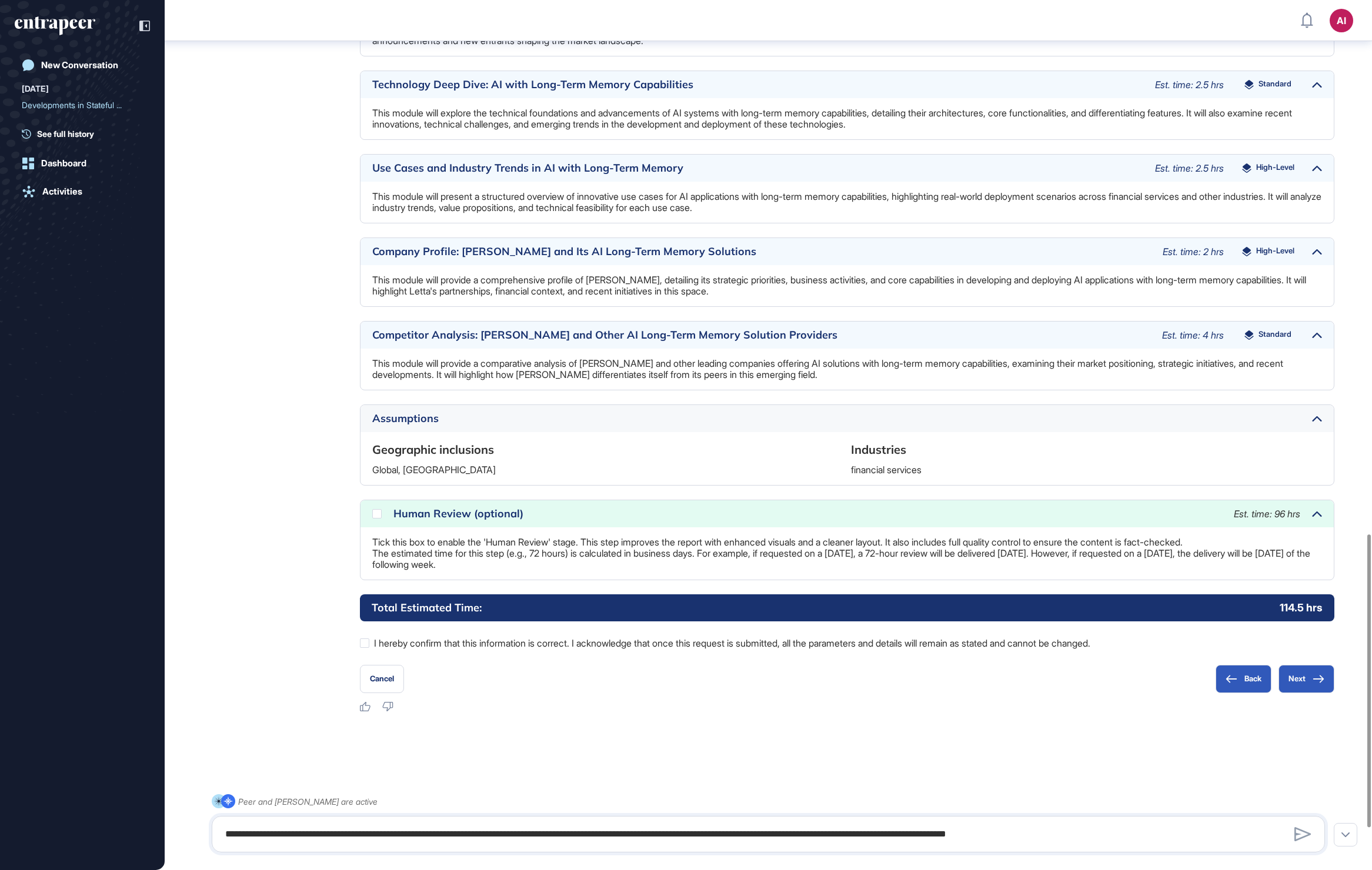
scroll to position [1708, 0]
click at [0, 0] on icon at bounding box center [0, 0] width 0 height 0
click at [377, 515] on div at bounding box center [377, 514] width 10 height 10
click at [1304, 678] on button "Next" at bounding box center [1307, 679] width 56 height 28
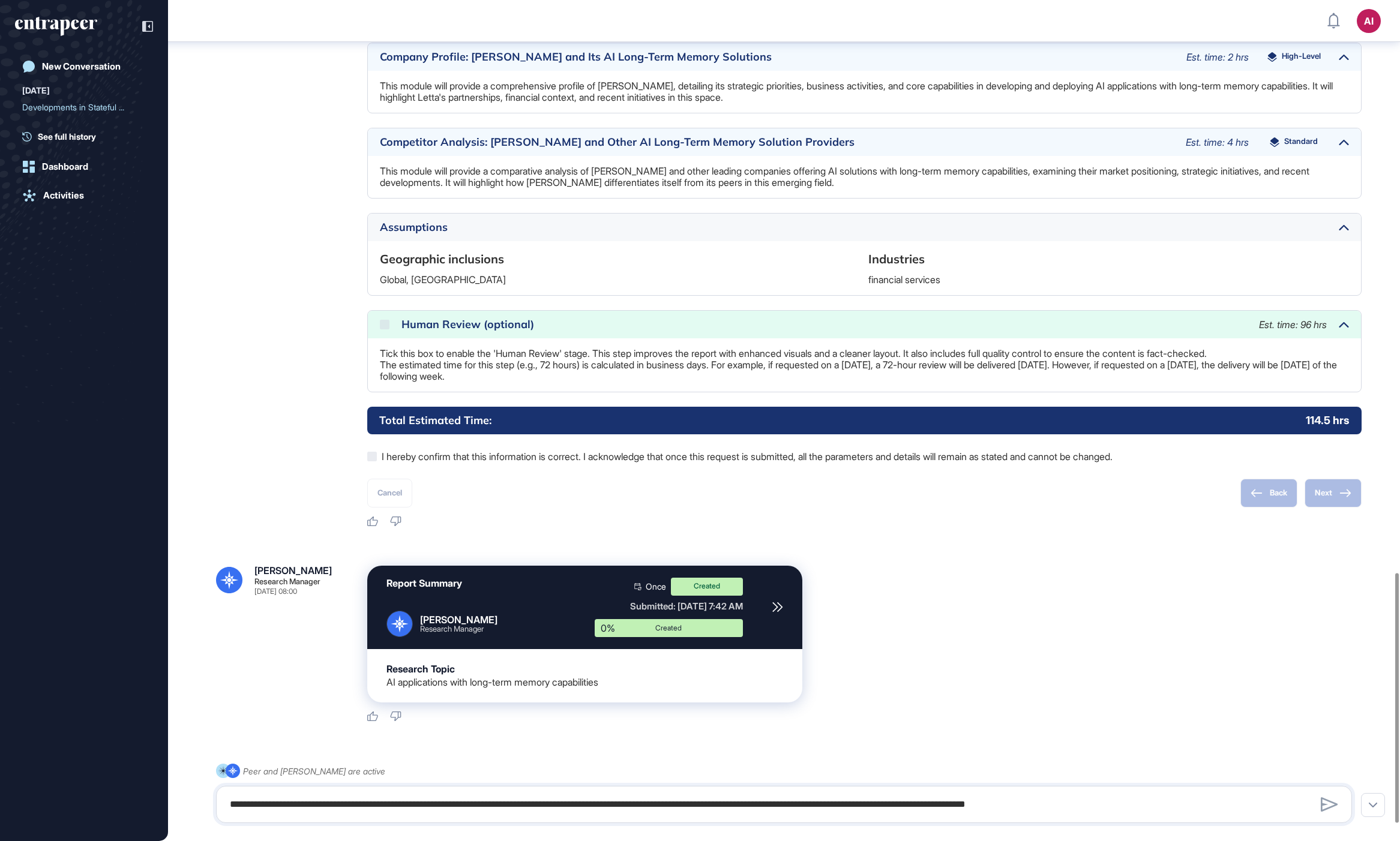
scroll to position [1927, 0]
